Goal: Find contact information: Find contact information

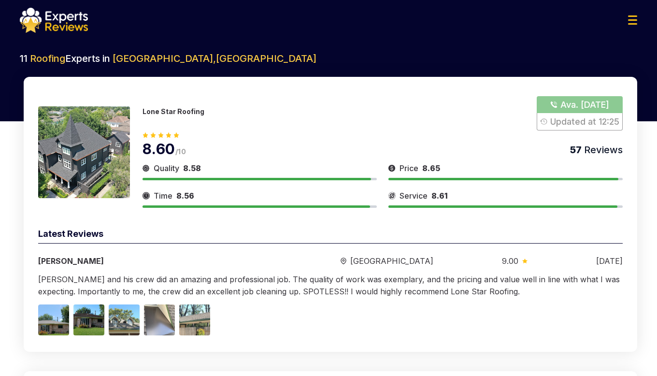
click at [587, 113] on button "Show Number" at bounding box center [580, 113] width 86 height 34
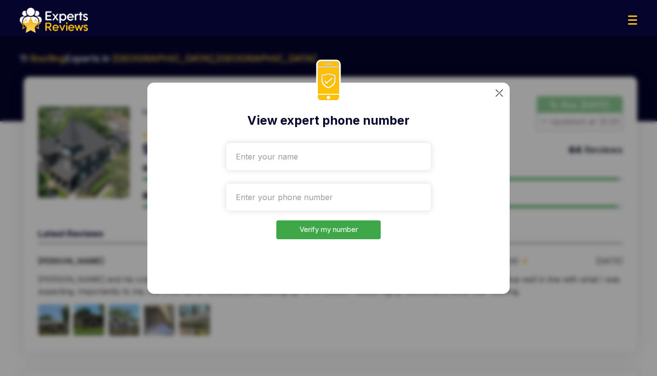
click at [255, 152] on input "text" at bounding box center [328, 156] width 205 height 27
type input "Rtest7777777777"
click at [314, 194] on input "tel" at bounding box center [328, 197] width 205 height 27
paste input "[PHONE_NUMBER]"
click at [317, 232] on button "Verify my number" at bounding box center [328, 229] width 104 height 19
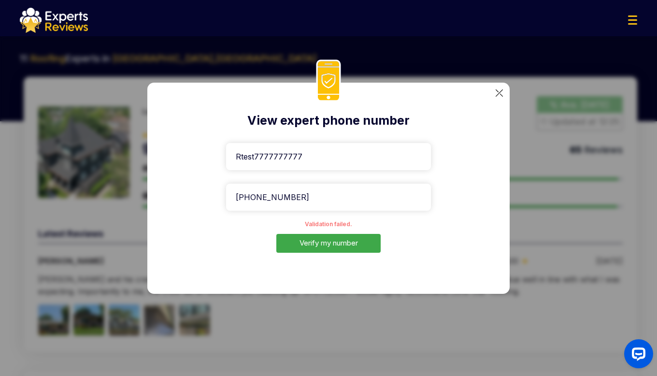
click at [613, 162] on div "View expert phone number Rtest7777777777 [PHONE_NUMBER] Validation failed. Veri…" at bounding box center [328, 188] width 657 height 376
click at [361, 202] on input "[PHONE_NUMBER]" at bounding box center [328, 197] width 205 height 27
paste input "[PHONE_NUMBER]"
type input "[PHONE_NUMBER]"
click at [323, 244] on button "Verify my number" at bounding box center [328, 243] width 104 height 19
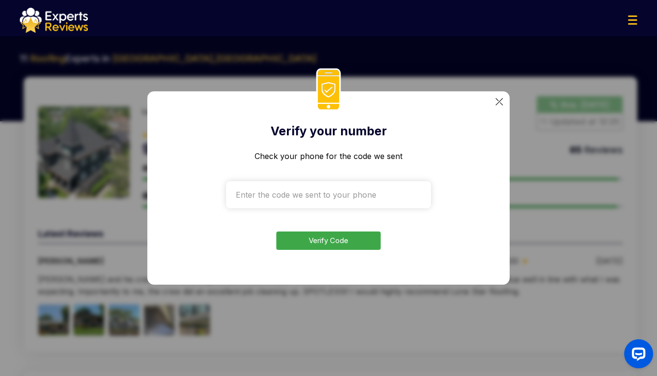
click at [606, 232] on div "Verify your number Check your phone for the code we sent Verify Code" at bounding box center [328, 188] width 657 height 376
drag, startPoint x: 612, startPoint y: 63, endPoint x: 555, endPoint y: 98, distance: 66.4
click at [574, 91] on div "Verify your number Check your phone for the code we sent Verify Code" at bounding box center [328, 188] width 657 height 376
click at [326, 190] on input "text" at bounding box center [328, 194] width 205 height 27
type input "4023"
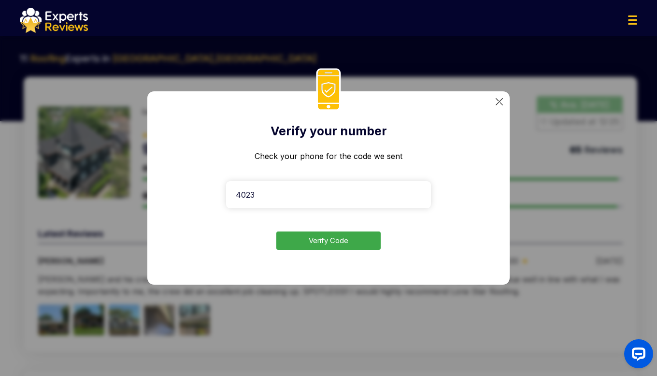
click at [328, 246] on button "Verify Code" at bounding box center [328, 240] width 104 height 19
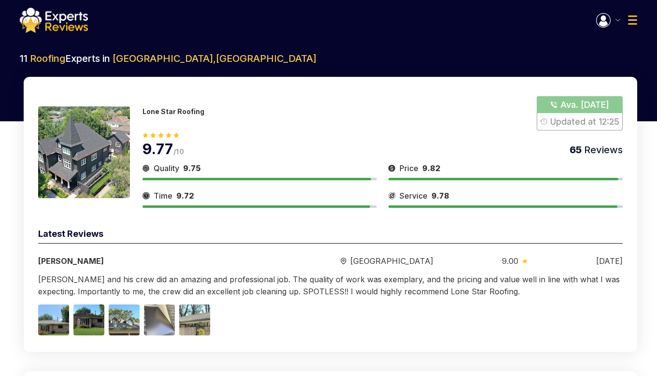
click at [614, 60] on h2 "11 Roofing Experts in [GEOGRAPHIC_DATA] , [GEOGRAPHIC_DATA]" at bounding box center [328, 59] width 617 height 14
